Goal: Task Accomplishment & Management: Manage account settings

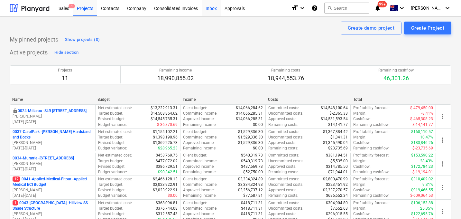
click at [212, 9] on div "Inbox" at bounding box center [211, 8] width 19 height 16
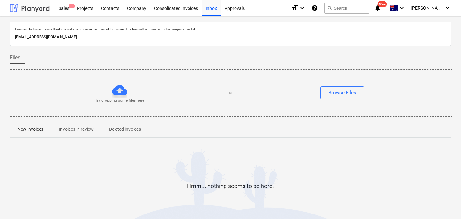
click at [43, 5] on div at bounding box center [30, 8] width 40 height 16
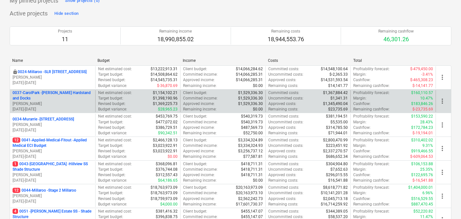
scroll to position [40, 0]
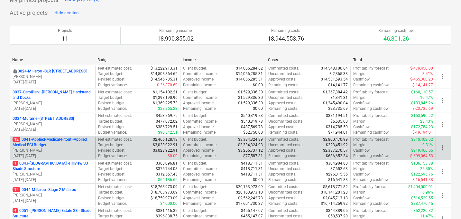
click at [58, 141] on p "12 0041-Applied-Medical-Fitout - Applied Medical ECI Budget" at bounding box center [53, 142] width 80 height 11
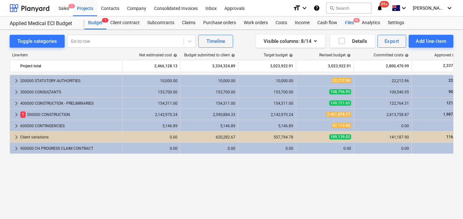
click at [351, 22] on div "Files 9+" at bounding box center [349, 22] width 17 height 13
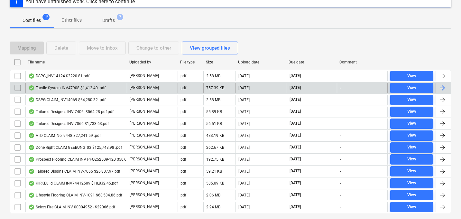
scroll to position [104, 0]
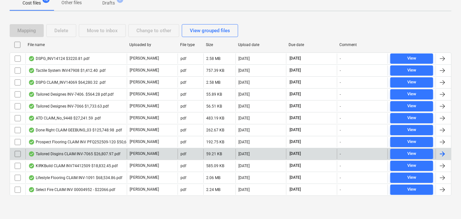
click at [97, 154] on div "Tailored Disgins CLAIM INV-7065 $26,807.97.pdf" at bounding box center [74, 153] width 92 height 5
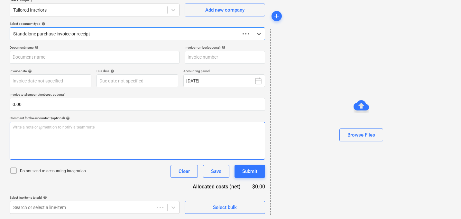
type input "INV-7065"
type input "[DATE]"
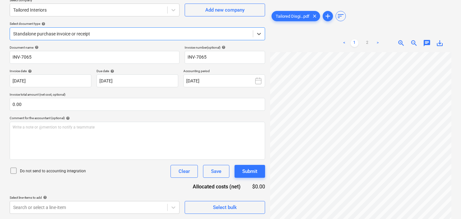
scroll to position [129, 62]
click at [439, 42] on span "save_alt" at bounding box center [440, 43] width 8 height 8
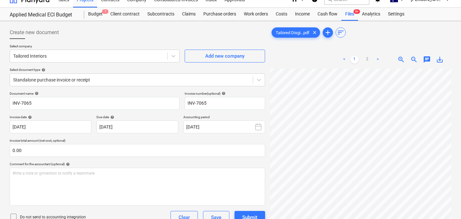
scroll to position [0, 0]
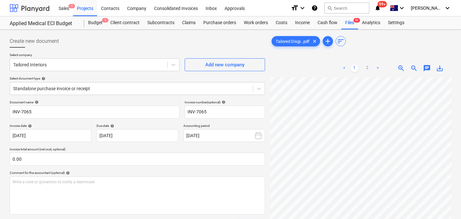
click at [26, 8] on div at bounding box center [30, 8] width 40 height 16
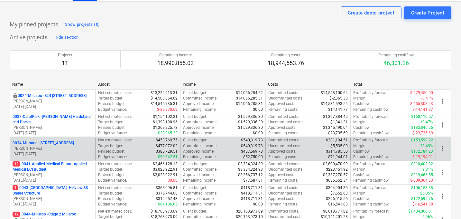
scroll to position [16, 0]
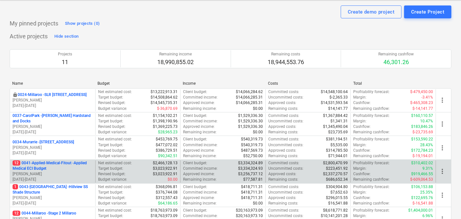
click at [50, 164] on p "12 0041-Applied-Medical-Fitout - Applied Medical ECI Budget" at bounding box center [53, 165] width 80 height 11
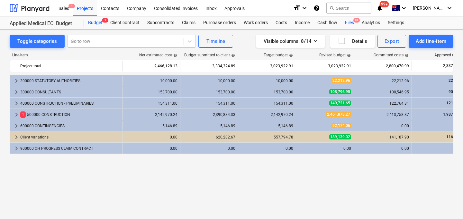
click at [351, 22] on div "Files 9+" at bounding box center [349, 22] width 17 height 13
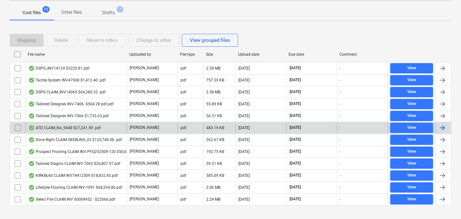
scroll to position [104, 0]
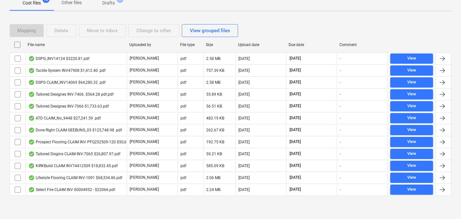
click at [36, 45] on div "File name" at bounding box center [76, 44] width 97 height 5
checkbox input "false"
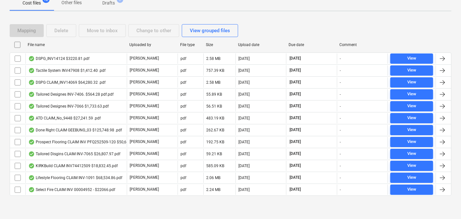
checkbox input "false"
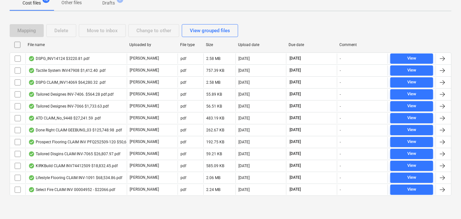
checkbox input "false"
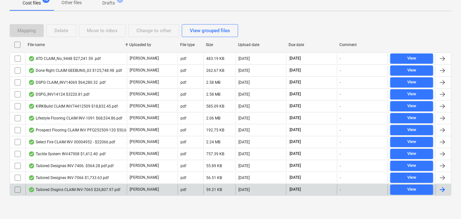
click at [17, 189] on input "checkbox" at bounding box center [18, 189] width 10 height 10
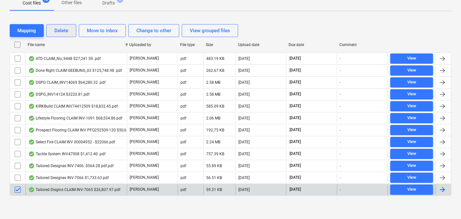
click at [66, 30] on div "Delete" at bounding box center [61, 30] width 14 height 8
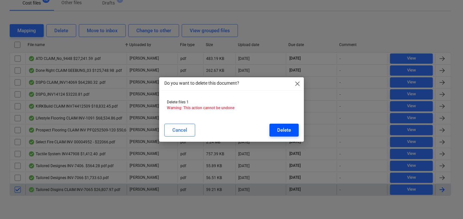
click at [290, 131] on div "Delete" at bounding box center [284, 130] width 14 height 8
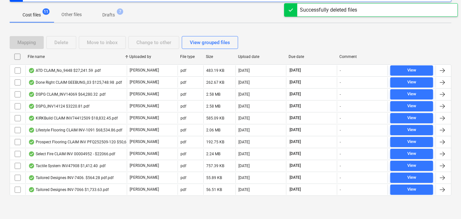
scroll to position [0, 0]
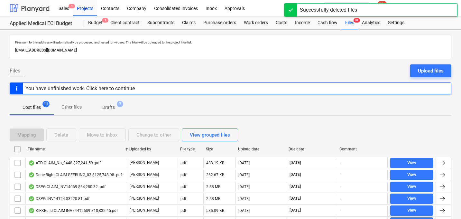
click at [37, 5] on div at bounding box center [30, 8] width 40 height 16
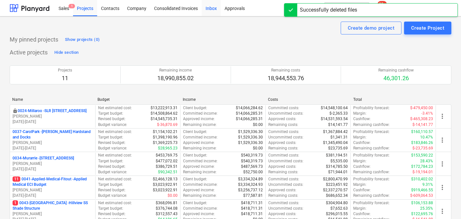
click at [206, 8] on div "Inbox" at bounding box center [211, 8] width 19 height 16
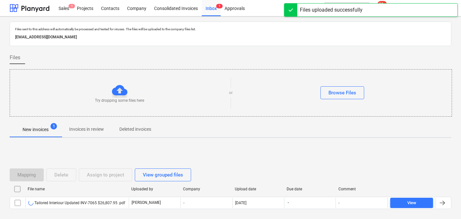
scroll to position [31, 0]
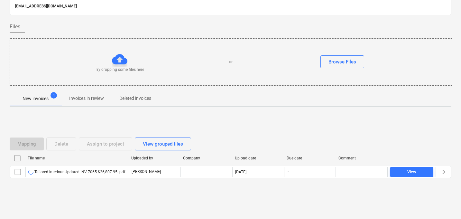
click at [82, 199] on div "Mapping Delete Assign to project View grouped files File name Uploaded by Compa…" at bounding box center [231, 160] width 442 height 97
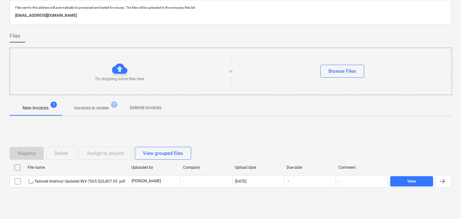
scroll to position [24, 0]
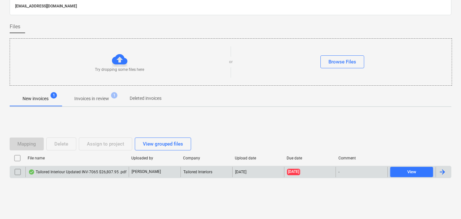
click at [77, 172] on div "Tailored Interiour Updated INV-7065 $26,807.95 .pdf" at bounding box center [77, 171] width 98 height 5
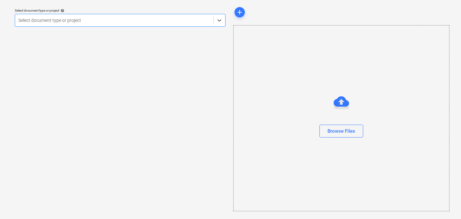
scroll to position [18, 0]
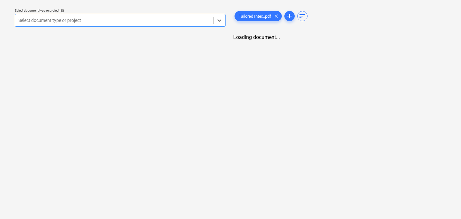
click at [116, 24] on div "Select document type or project" at bounding box center [114, 20] width 198 height 9
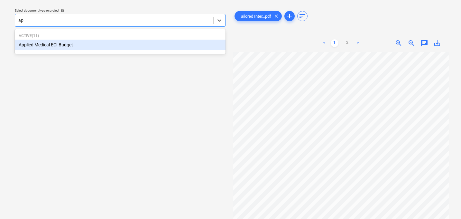
type input "app"
click at [80, 46] on div "Applied Medical ECI Budget" at bounding box center [120, 45] width 211 height 10
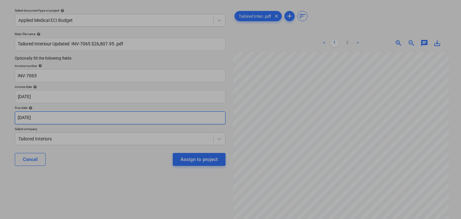
click at [58, 119] on body "Sales 1 Projects Contacts Company Consolidated Invoices Inbox 2 Approvals forma…" at bounding box center [230, 91] width 461 height 219
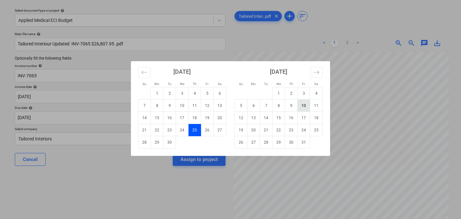
click at [304, 103] on td "10" at bounding box center [304, 105] width 13 height 12
type input "[DATE]"
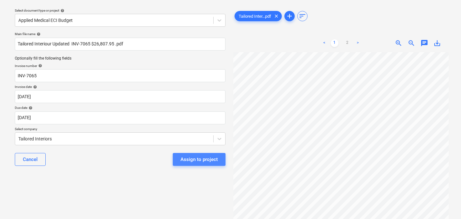
click at [200, 158] on div "Assign to project" at bounding box center [199, 159] width 37 height 8
